Goal: Information Seeking & Learning: Learn about a topic

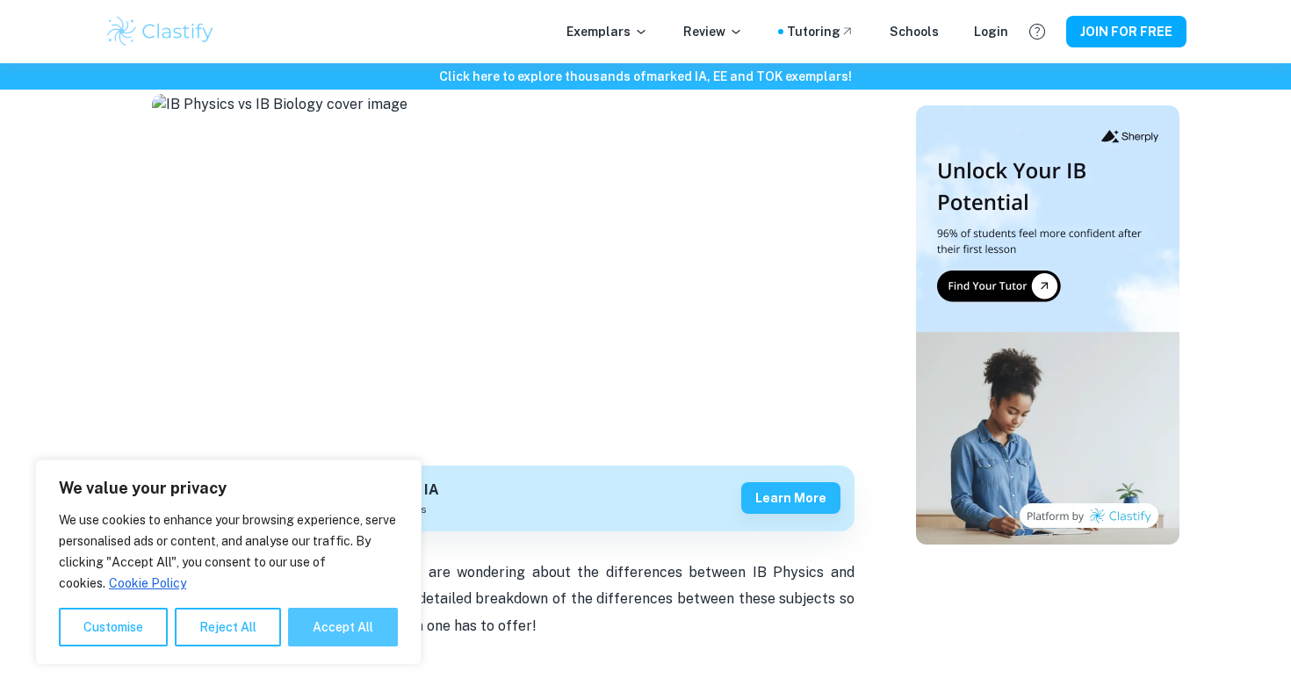
click at [363, 619] on button "Accept All" at bounding box center [343, 627] width 110 height 39
checkbox input "true"
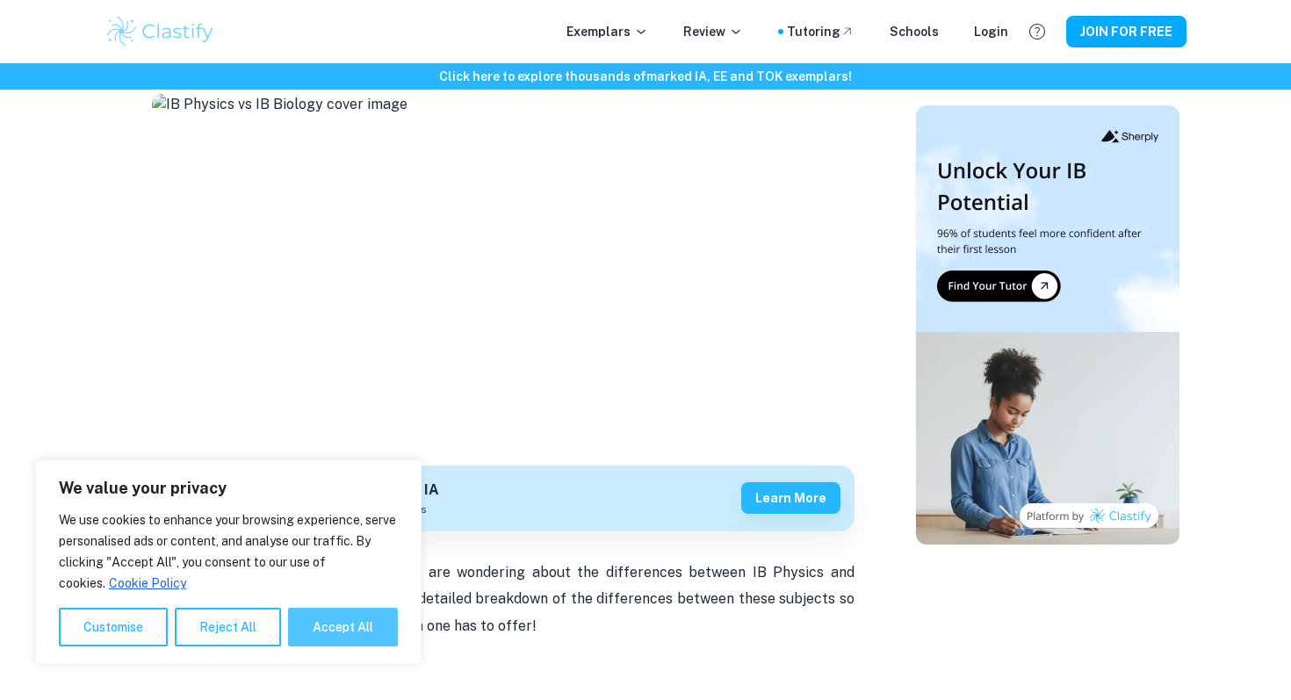
checkbox input "true"
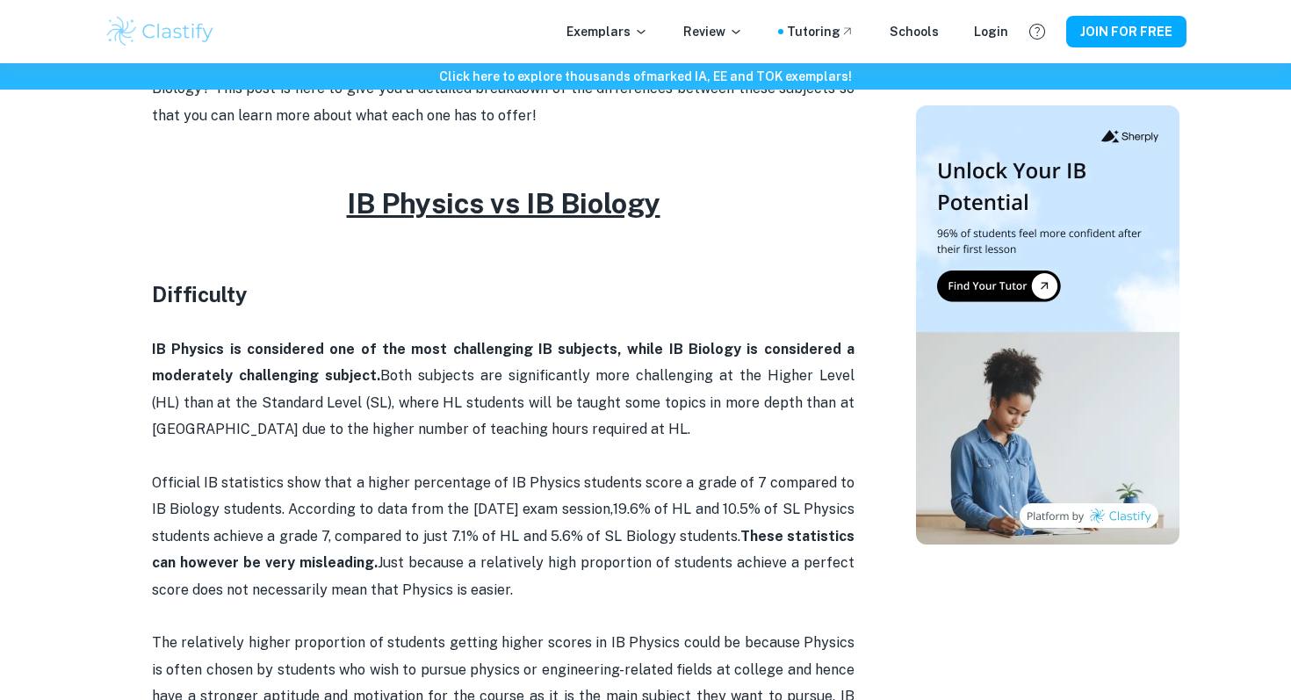
scroll to position [691, 0]
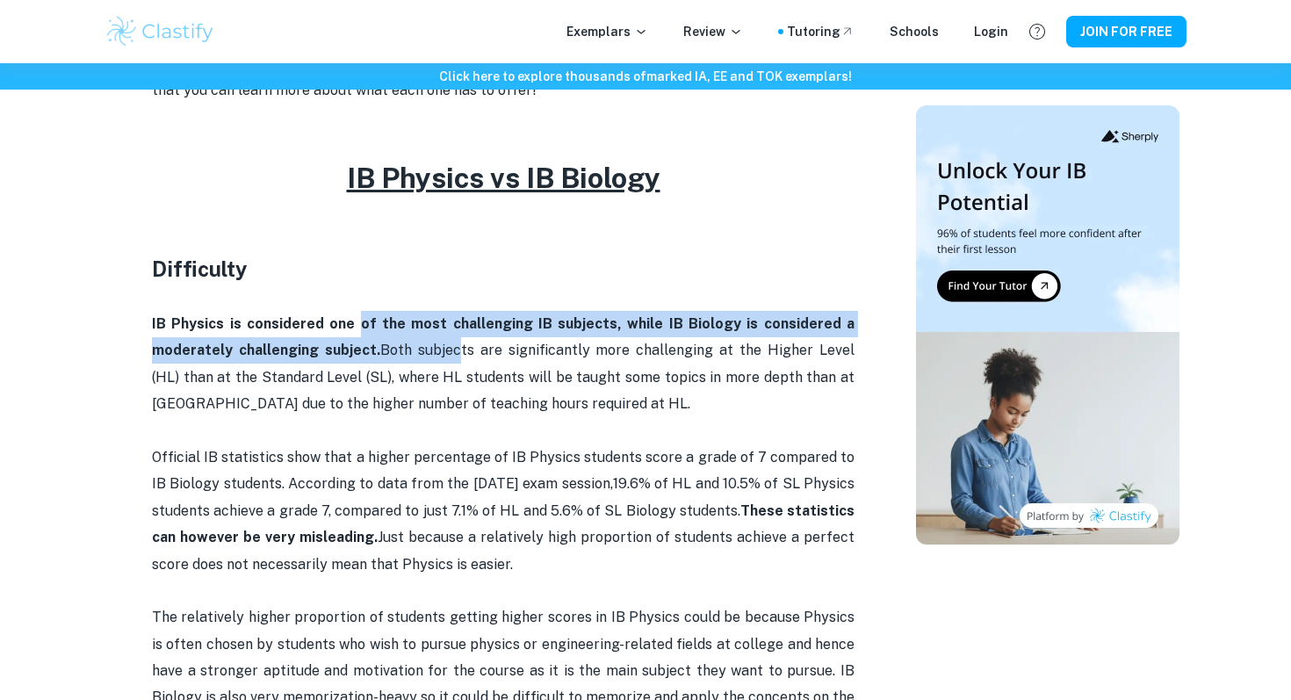
drag, startPoint x: 364, startPoint y: 324, endPoint x: 452, endPoint y: 352, distance: 92.2
click at [452, 352] on p "IB Physics is considered one of the most challenging IB subjects, while IB Biol…" at bounding box center [503, 364] width 702 height 107
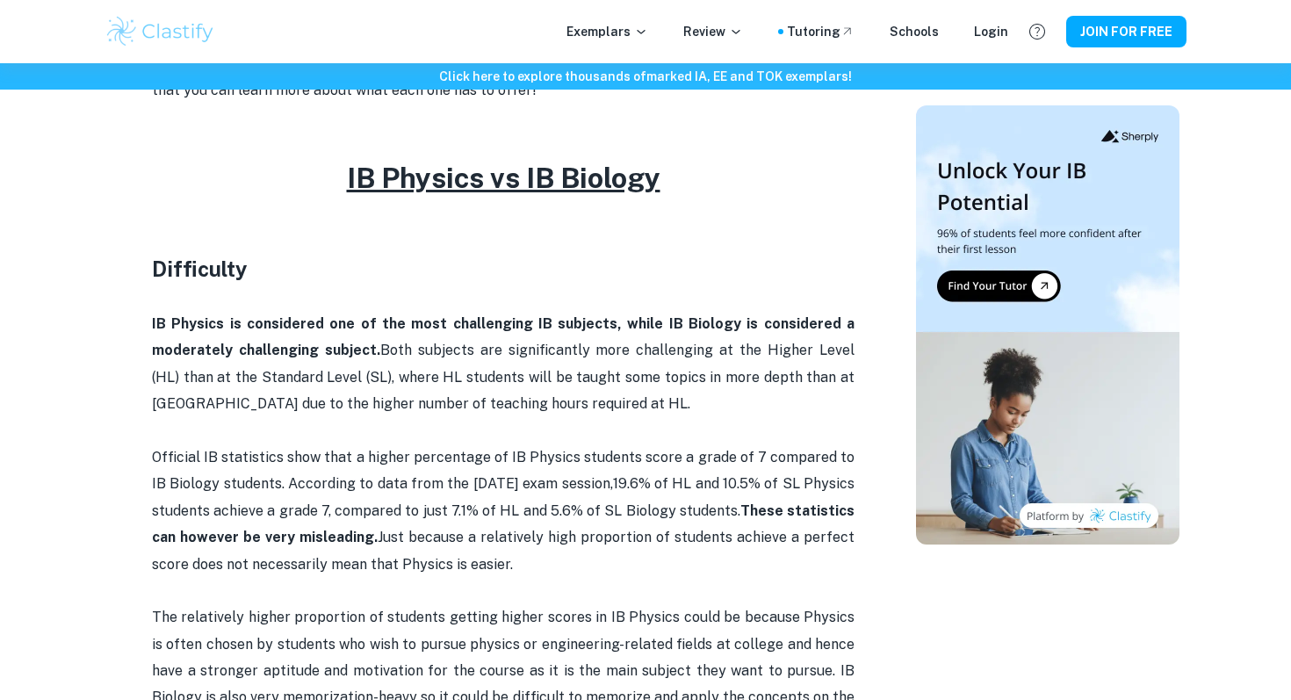
click at [534, 407] on p "IB Physics is considered one of the most challenging IB subjects, while IB Biol…" at bounding box center [503, 364] width 702 height 107
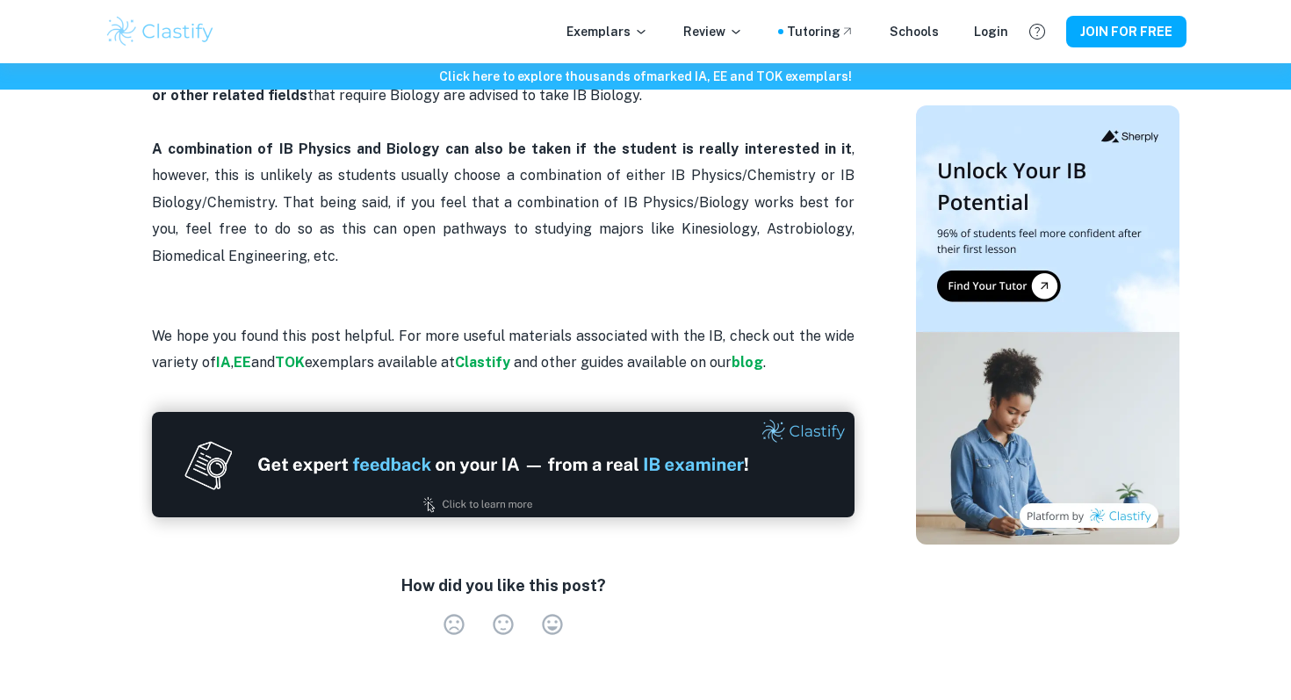
scroll to position [3503, 0]
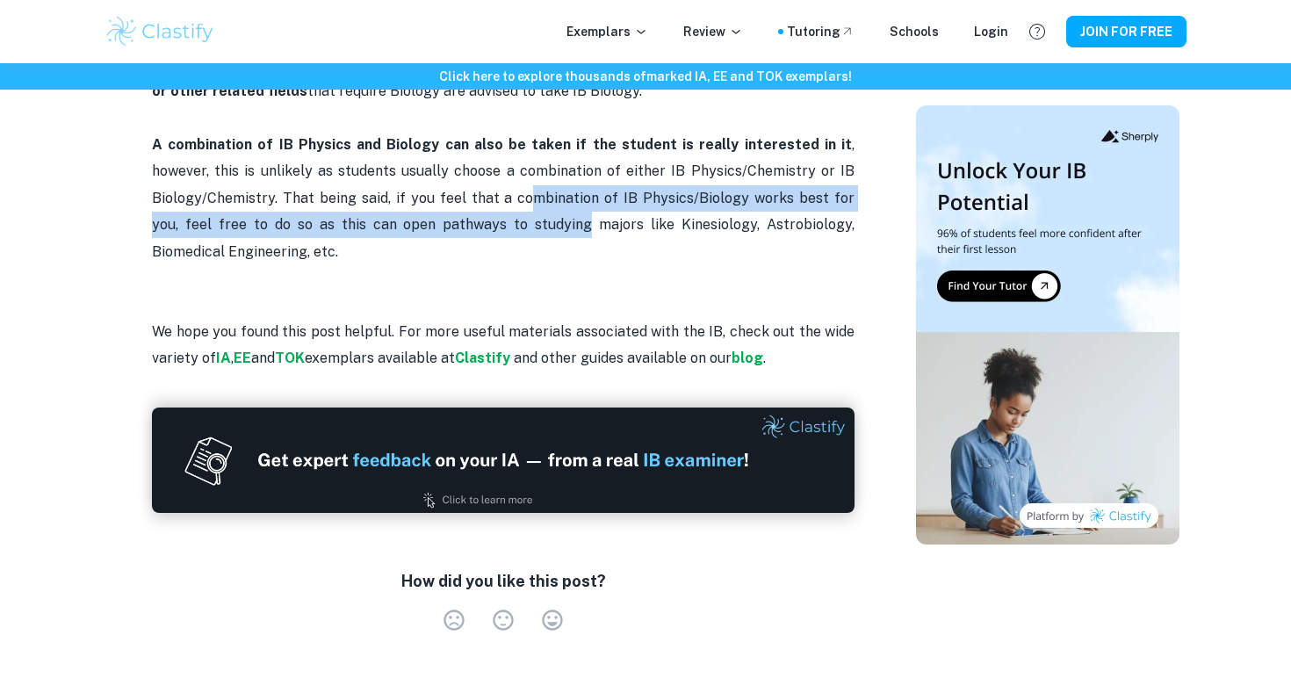
drag, startPoint x: 520, startPoint y: 199, endPoint x: 525, endPoint y: 232, distance: 32.9
click at [525, 232] on p "A combination of IB Physics and Biology can also be taken if the student is rea…" at bounding box center [503, 198] width 702 height 133
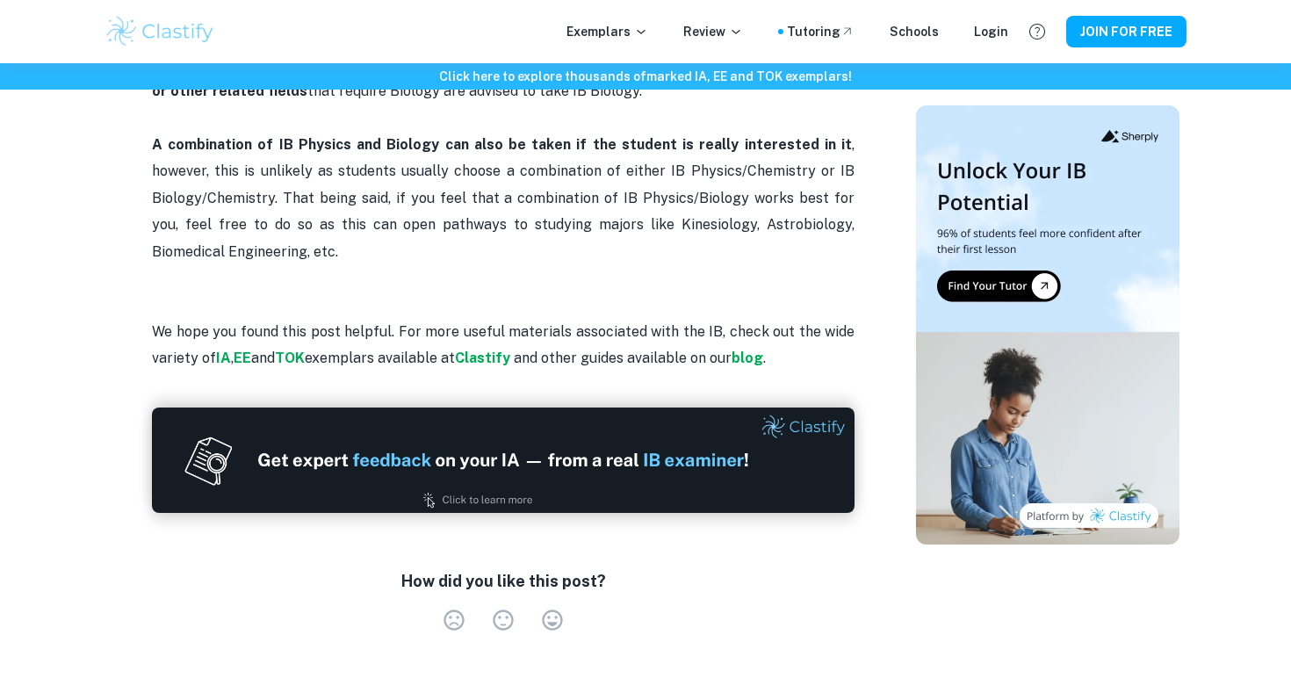
click at [525, 269] on p at bounding box center [503, 278] width 702 height 26
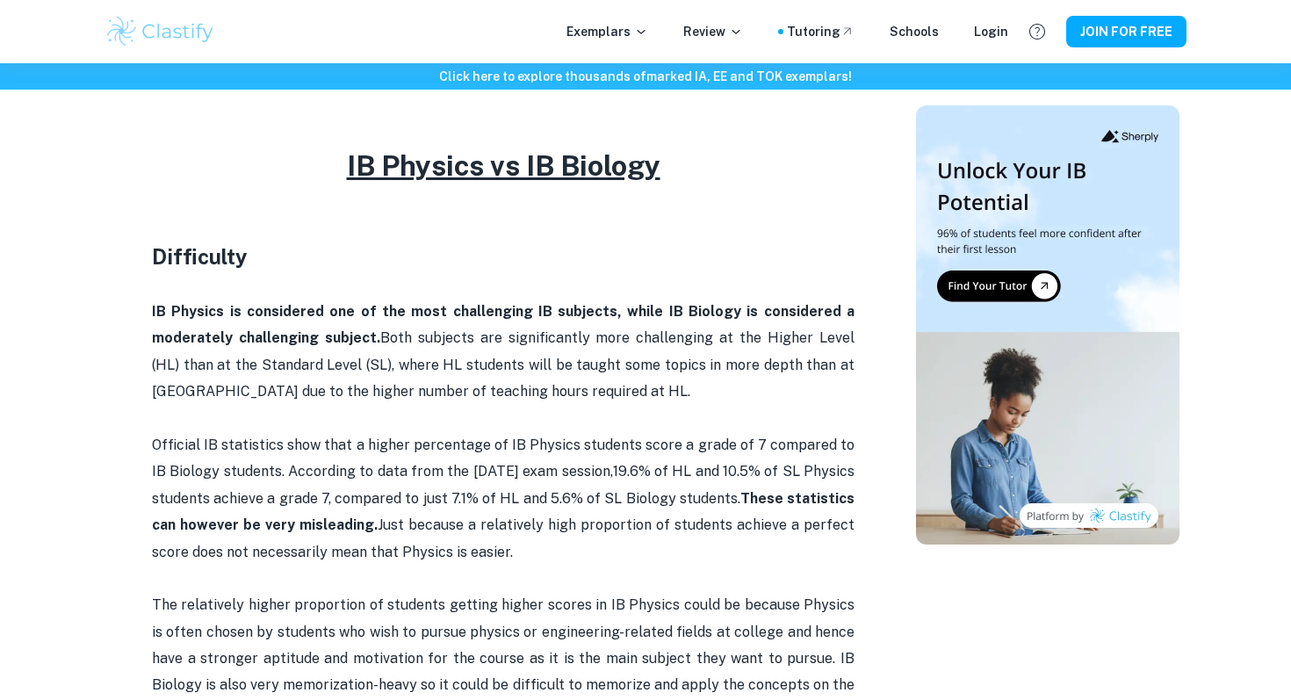
scroll to position [702, 0]
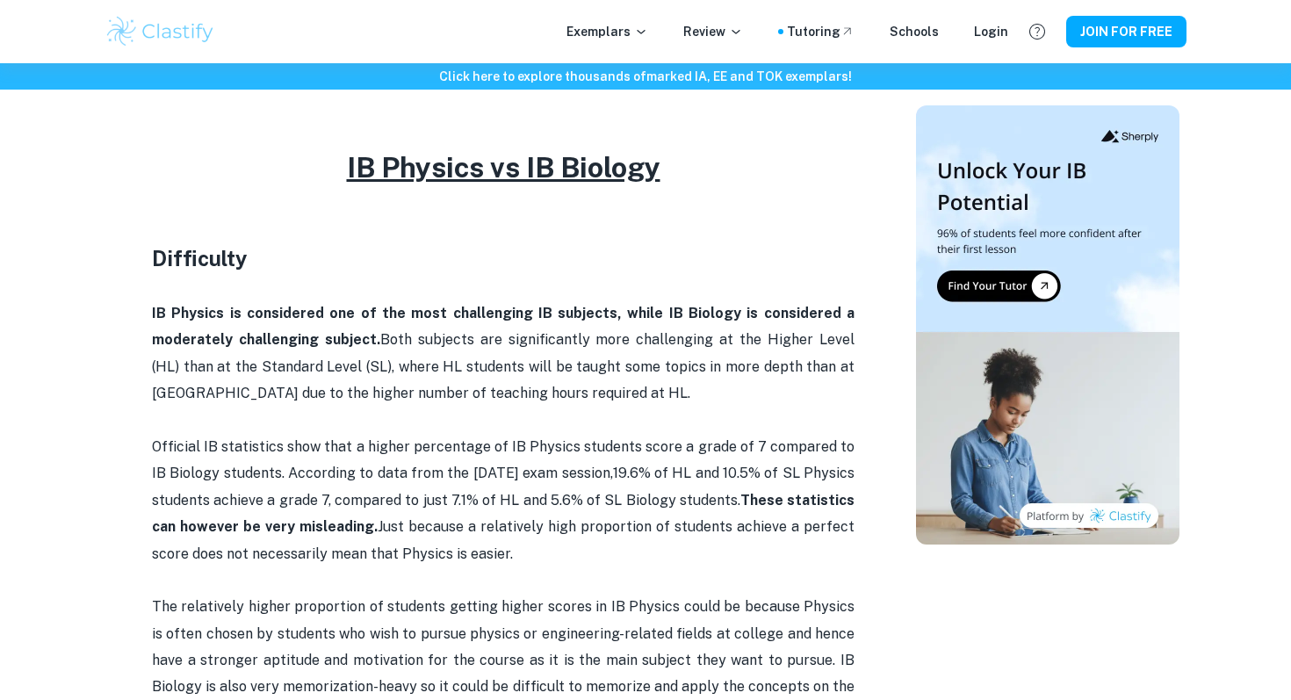
drag, startPoint x: 607, startPoint y: 479, endPoint x: 693, endPoint y: 472, distance: 86.3
click at [693, 472] on p "Official IB statistics show that a higher percentage of IB Physics students sco…" at bounding box center [503, 500] width 702 height 133
click at [676, 509] on p "Official IB statistics show that a higher percentage of IB Physics students sco…" at bounding box center [503, 500] width 702 height 133
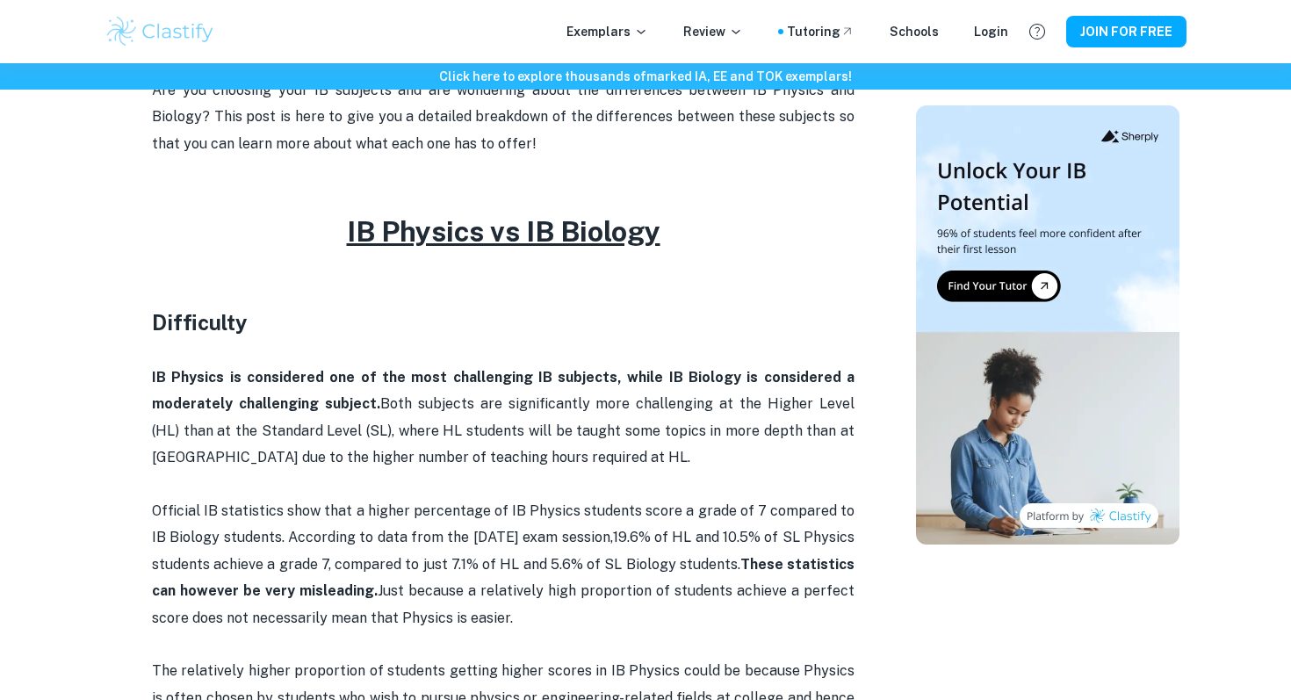
scroll to position [631, 0]
